Goal: Task Accomplishment & Management: Complete application form

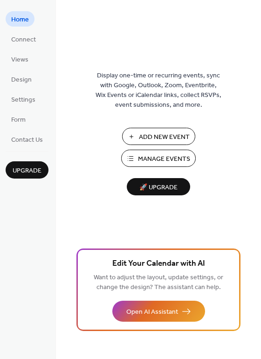
click at [175, 137] on span "Add New Event" at bounding box center [164, 137] width 51 height 10
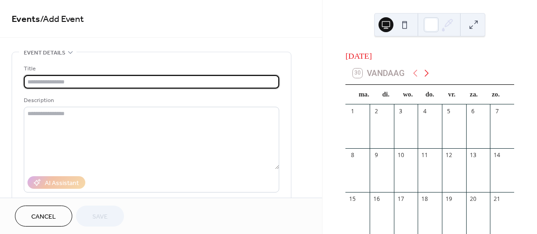
click at [427, 77] on icon at bounding box center [426, 73] width 4 height 7
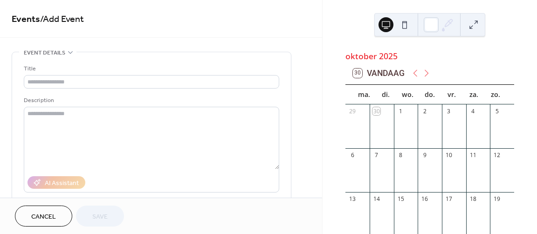
click at [494, 118] on div "5" at bounding box center [502, 111] width 24 height 14
click at [492, 125] on div at bounding box center [502, 131] width 24 height 26
click at [493, 112] on div "5" at bounding box center [497, 111] width 8 height 8
click at [490, 115] on div "5" at bounding box center [502, 111] width 24 height 14
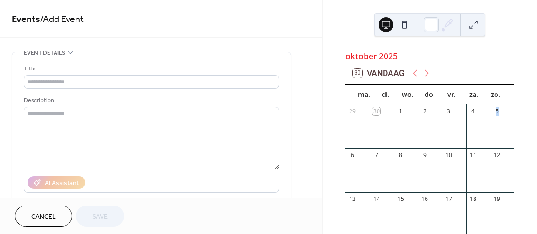
click at [490, 115] on div "5" at bounding box center [502, 111] width 24 height 14
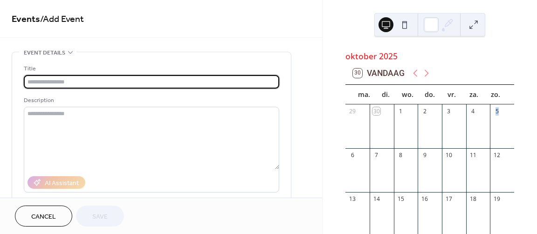
click at [111, 82] on input "text" at bounding box center [151, 82] width 255 height 14
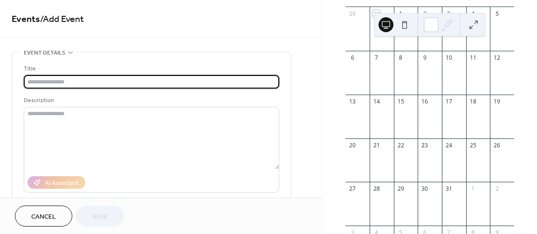
scroll to position [98, 0]
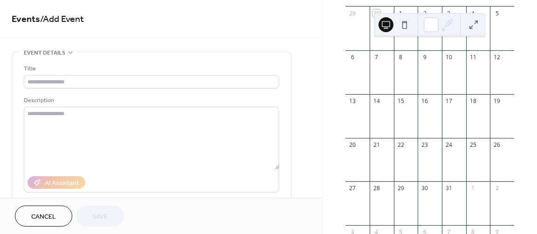
click at [490, 34] on div at bounding box center [502, 33] width 24 height 26
click at [490, 37] on div at bounding box center [502, 33] width 24 height 26
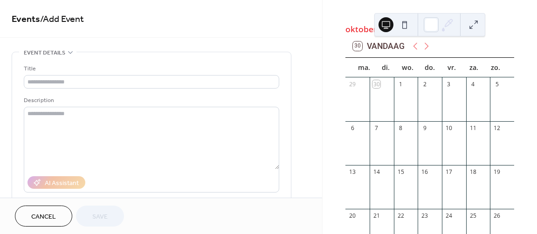
scroll to position [0, 0]
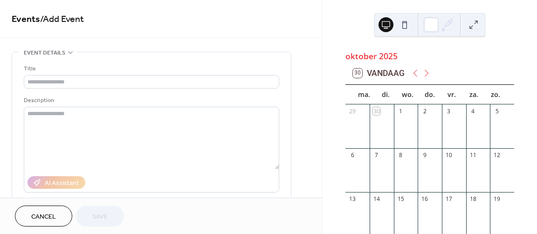
click at [168, 72] on div "Title" at bounding box center [150, 69] width 253 height 10
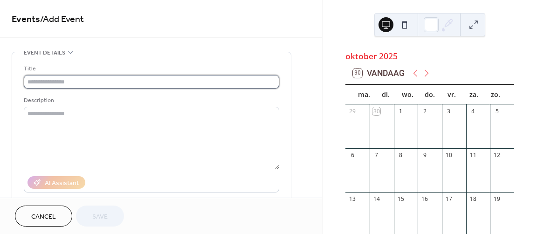
click at [165, 82] on input "text" at bounding box center [151, 82] width 255 height 14
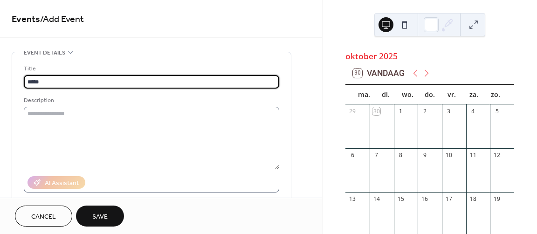
type input "*****"
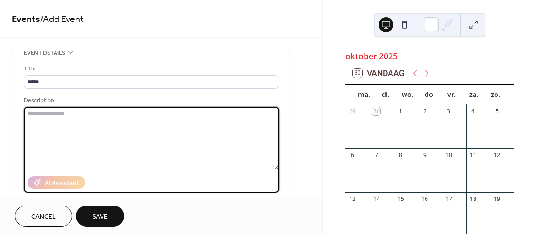
click at [91, 113] on textarea at bounding box center [151, 138] width 255 height 62
type textarea "*"
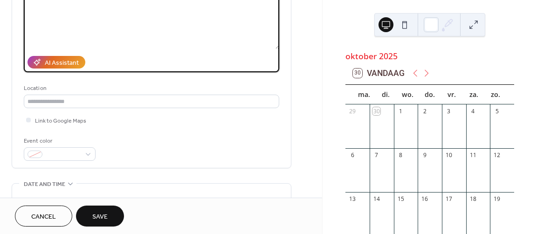
scroll to position [136, 0]
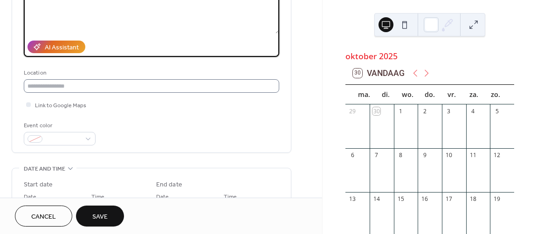
type textarea "*********"
click at [85, 85] on input "text" at bounding box center [151, 86] width 255 height 14
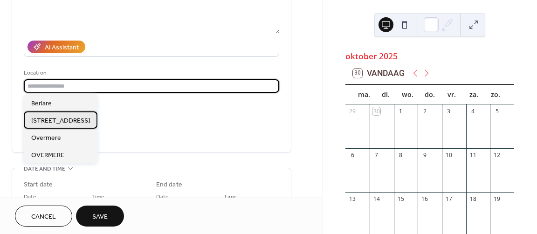
click at [90, 119] on span "Kloosterlandstraat 8, 9290 Overmere" at bounding box center [60, 121] width 59 height 10
type input "**********"
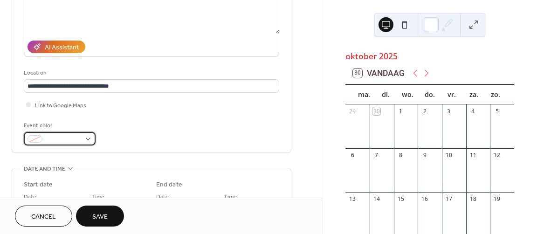
click at [84, 136] on div at bounding box center [60, 139] width 72 height 14
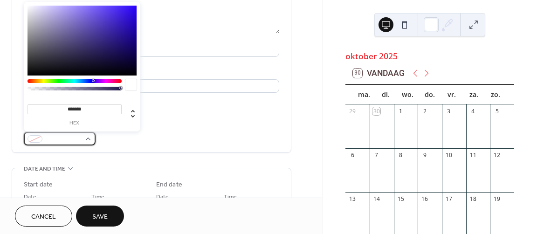
click at [84, 136] on div at bounding box center [60, 139] width 72 height 14
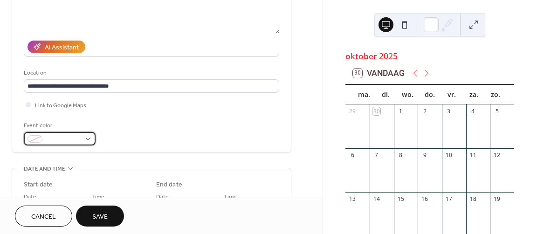
click at [86, 136] on div at bounding box center [60, 139] width 72 height 14
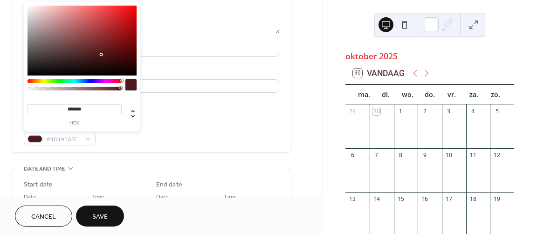
drag, startPoint x: 117, startPoint y: 81, endPoint x: 125, endPoint y: 79, distance: 7.7
click at [125, 79] on div at bounding box center [81, 87] width 109 height 16
drag, startPoint x: 120, startPoint y: 29, endPoint x: 127, endPoint y: 10, distance: 19.9
click at [127, 10] on div at bounding box center [81, 41] width 109 height 70
type input "*******"
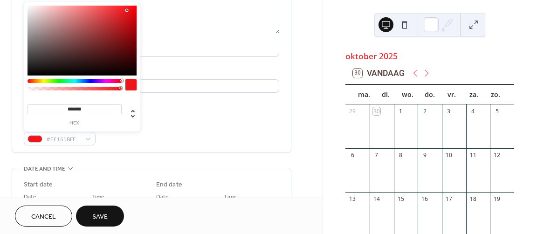
click at [100, 214] on span "Save" at bounding box center [99, 217] width 15 height 10
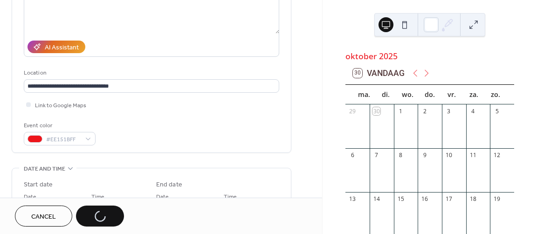
scroll to position [242, 0]
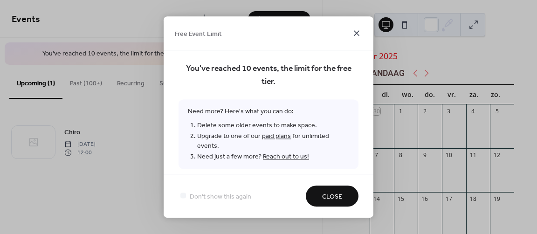
click at [359, 32] on icon at bounding box center [356, 32] width 11 height 11
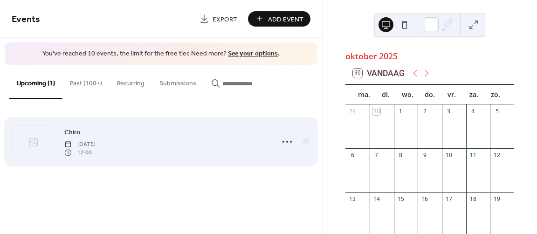
click at [96, 153] on span "12:00" at bounding box center [79, 153] width 31 height 8
click at [287, 141] on circle at bounding box center [287, 142] width 2 height 2
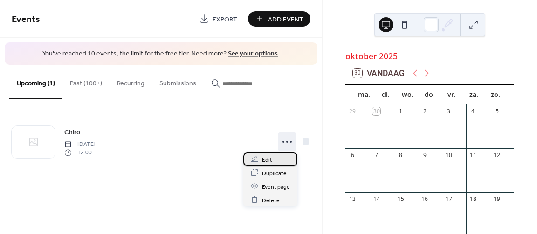
click at [281, 159] on div "Edit" at bounding box center [270, 159] width 54 height 14
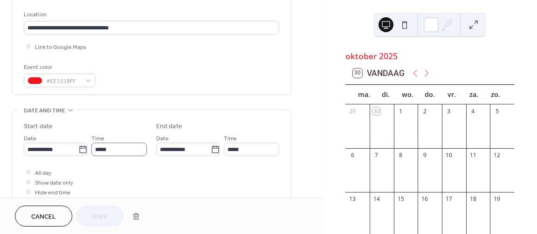
scroll to position [194, 0]
click at [80, 149] on icon at bounding box center [82, 148] width 9 height 9
click at [78, 149] on input "**********" at bounding box center [51, 149] width 55 height 14
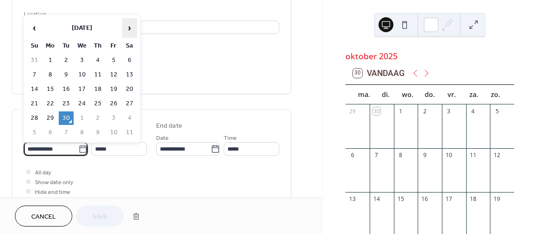
click at [131, 28] on span "›" at bounding box center [130, 28] width 14 height 19
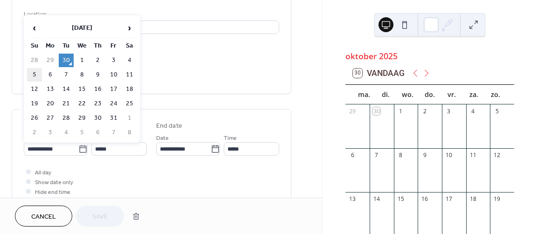
click at [36, 74] on td "5" at bounding box center [34, 75] width 15 height 14
type input "**********"
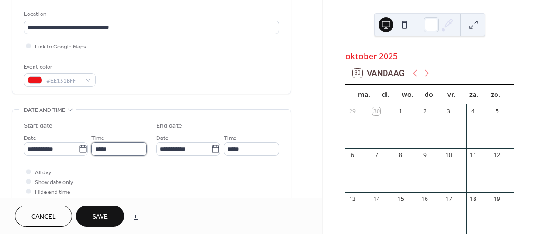
click at [131, 150] on input "*****" at bounding box center [118, 149] width 55 height 14
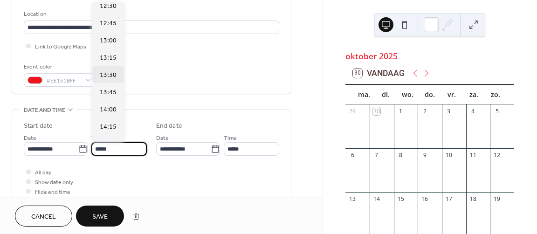
scroll to position [875, 0]
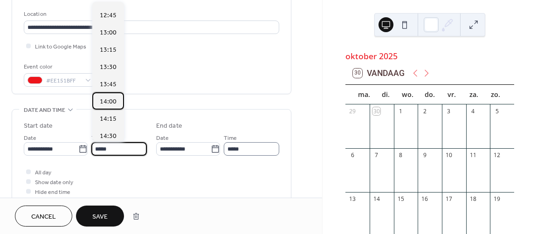
click at [111, 101] on span "14:00" at bounding box center [108, 102] width 17 height 10
type input "*****"
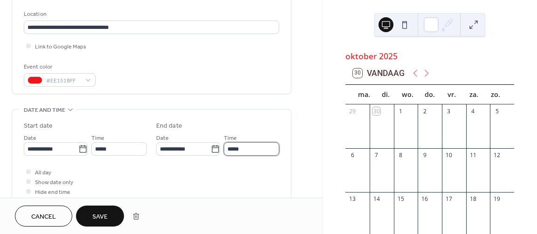
click at [257, 147] on input "*****" at bounding box center [251, 149] width 55 height 14
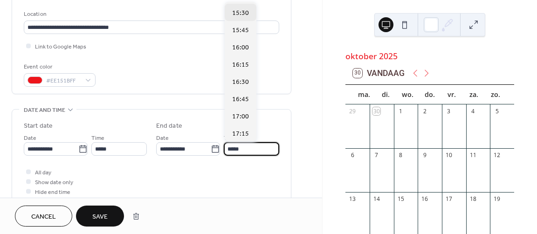
scroll to position [84, 0]
click at [243, 115] on span "17:00" at bounding box center [240, 117] width 17 height 10
type input "*****"
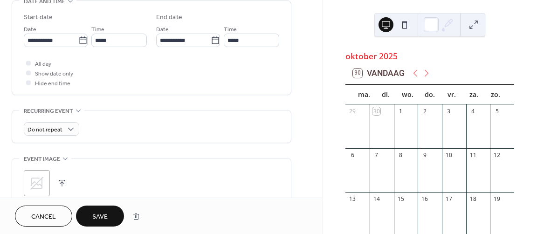
scroll to position [360, 0]
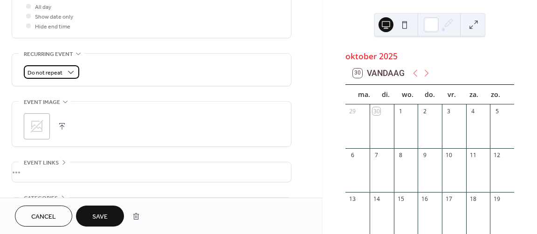
click at [60, 68] on span "Do not repeat" at bounding box center [44, 73] width 35 height 11
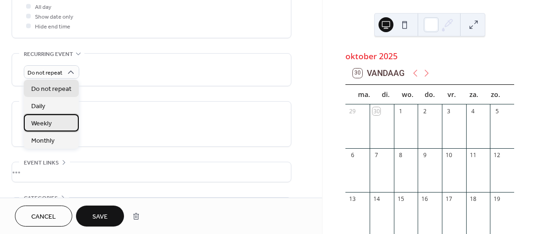
click at [47, 126] on span "Weekly" at bounding box center [41, 124] width 20 height 10
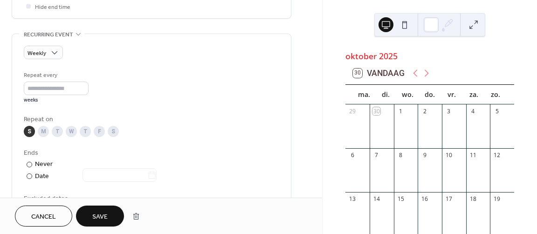
scroll to position [380, 0]
click at [83, 89] on input "*" at bounding box center [56, 88] width 65 height 14
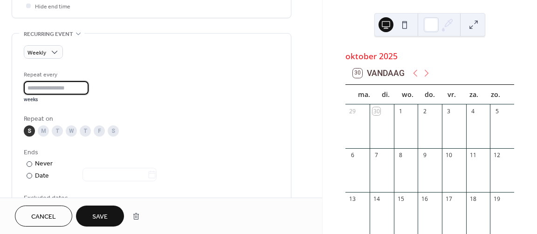
click at [89, 88] on input "*" at bounding box center [56, 88] width 65 height 14
click at [86, 89] on input "*" at bounding box center [56, 88] width 65 height 14
click at [130, 101] on div "Repeat every * weeks" at bounding box center [151, 86] width 255 height 33
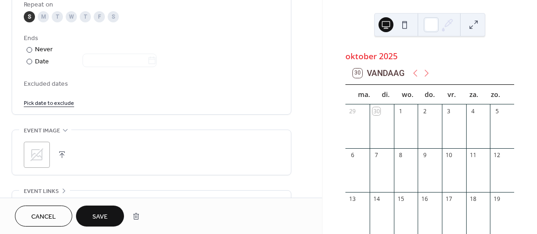
scroll to position [494, 0]
click at [30, 59] on div at bounding box center [30, 61] width 6 height 6
click at [157, 61] on icon at bounding box center [151, 59] width 9 height 9
click at [147, 61] on input "text" at bounding box center [114, 60] width 65 height 14
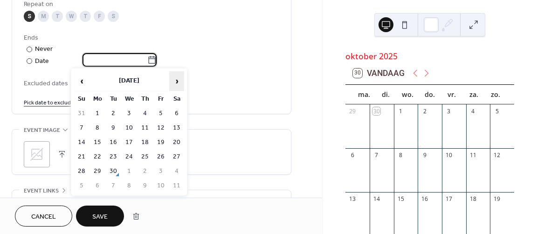
click at [180, 83] on span "›" at bounding box center [177, 81] width 14 height 19
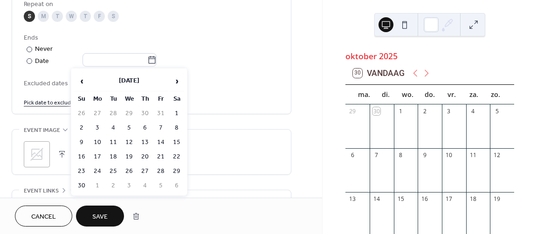
click at [181, 129] on td "8" at bounding box center [176, 128] width 15 height 14
type input "**********"
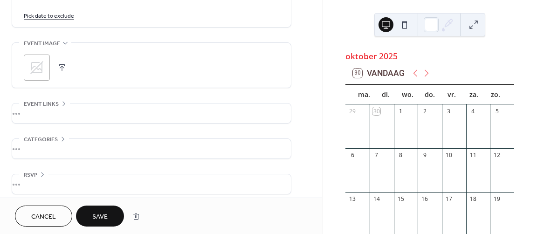
scroll to position [586, 0]
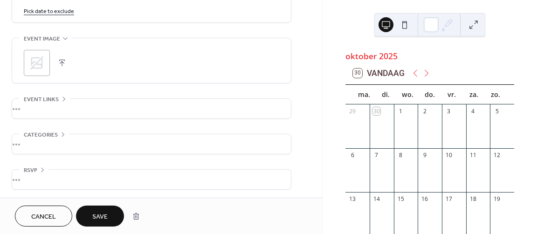
click at [104, 212] on span "Save" at bounding box center [99, 217] width 15 height 10
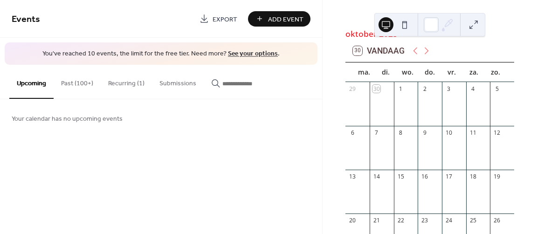
scroll to position [20, 0]
